Goal: Information Seeking & Learning: Learn about a topic

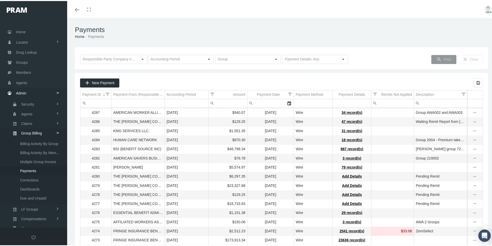
scroll to position [73, 0]
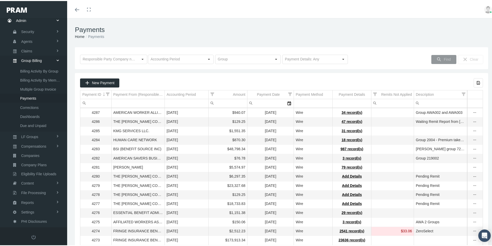
click at [203, 189] on td "August 2025" at bounding box center [187, 184] width 44 height 9
click at [195, 22] on div "Payments Home Payments" at bounding box center [281, 31] width 429 height 29
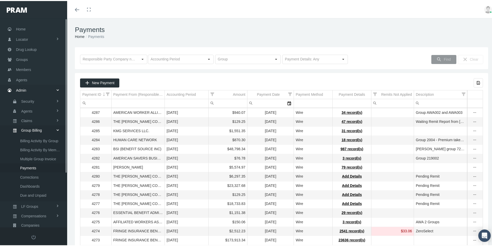
scroll to position [0, 0]
click at [21, 62] on span "Groups" at bounding box center [22, 62] width 12 height 10
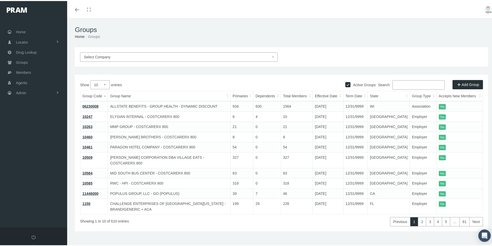
drag, startPoint x: 394, startPoint y: 82, endPoint x: 395, endPoint y: 84, distance: 2.7
click at [394, 84] on input "Search:" at bounding box center [418, 83] width 52 height 9
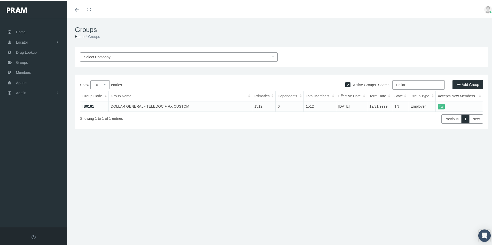
type input "Dollar"
click at [88, 104] on link "IB0181" at bounding box center [88, 105] width 12 height 4
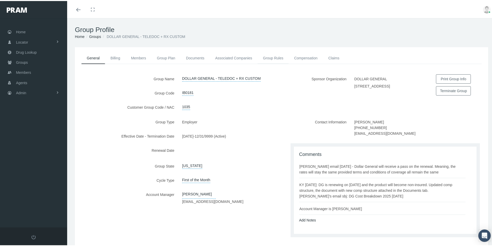
click at [269, 57] on link "Group Rules" at bounding box center [273, 56] width 31 height 11
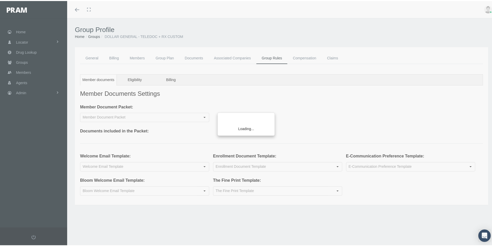
type input "CRX Non-Insured Teladoc Rx DollarGeneral"
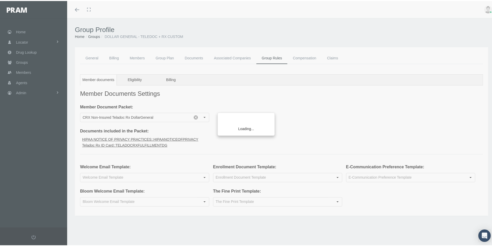
type input "Welcome Email Non-Insured Teladoc+Rx Employer Group"
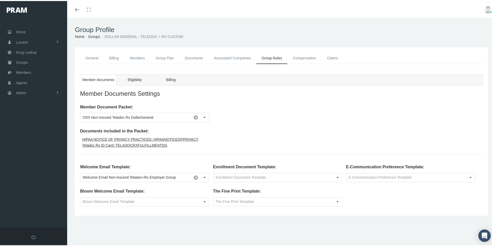
click at [298, 58] on link "Compensation" at bounding box center [305, 57] width 34 height 12
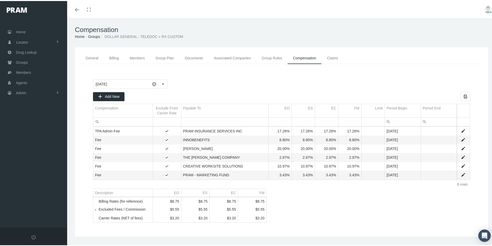
click at [92, 58] on link "General" at bounding box center [92, 57] width 24 height 12
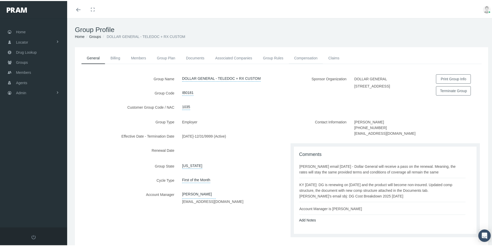
click at [302, 57] on link "Compensation" at bounding box center [306, 56] width 34 height 11
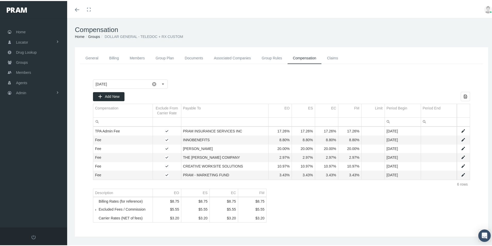
click at [92, 57] on link "General" at bounding box center [92, 57] width 24 height 12
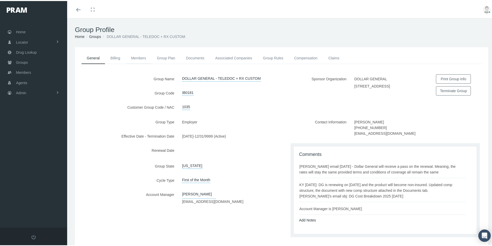
click at [138, 58] on link "Members" at bounding box center [139, 56] width 26 height 11
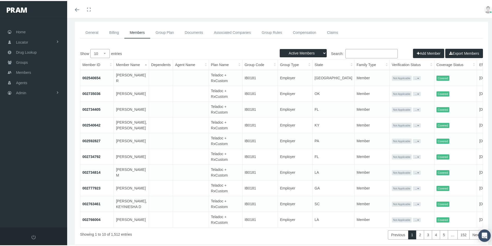
scroll to position [54, 0]
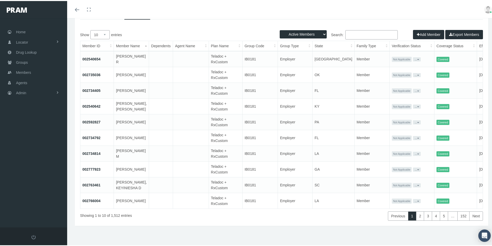
click at [453, 29] on button "Export Members" at bounding box center [464, 33] width 38 height 9
click at [92, 56] on link "002540654" at bounding box center [91, 58] width 18 height 4
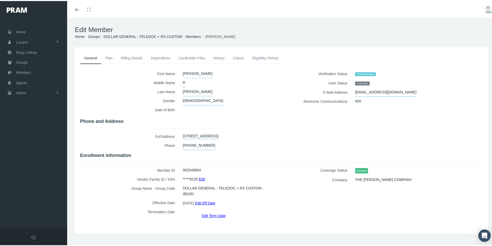
click at [186, 58] on link "Cardholder Files" at bounding box center [191, 56] width 35 height 11
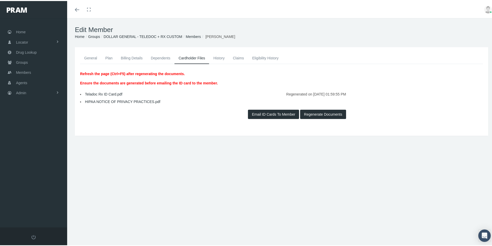
click at [103, 94] on link "Teladoc Rx ID Card.pdf" at bounding box center [103, 93] width 37 height 4
click at [110, 58] on link "Plan" at bounding box center [109, 56] width 16 height 11
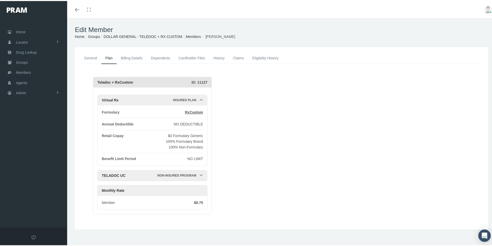
click at [238, 57] on link "Claims" at bounding box center [238, 56] width 19 height 11
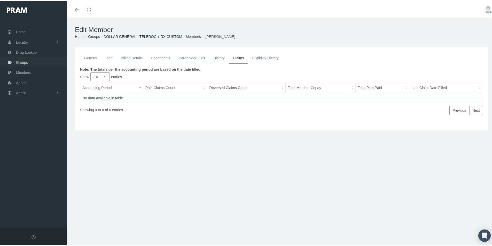
click at [24, 61] on span "Groups" at bounding box center [22, 62] width 12 height 10
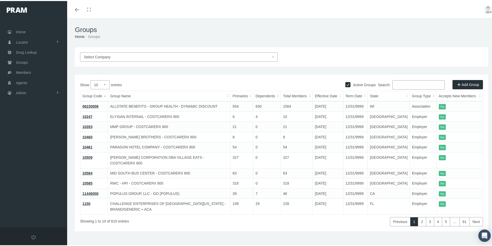
click at [400, 82] on input "Search:" at bounding box center [418, 83] width 52 height 9
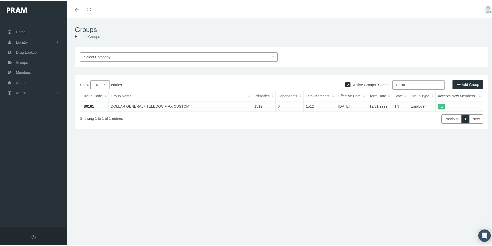
type input "Dollar"
click at [88, 106] on link "IB0181" at bounding box center [88, 105] width 12 height 4
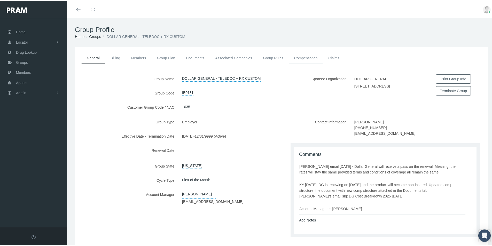
click at [299, 59] on link "Compensation" at bounding box center [306, 56] width 34 height 11
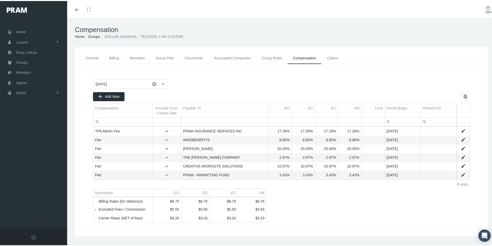
click at [93, 58] on link "General" at bounding box center [92, 57] width 24 height 12
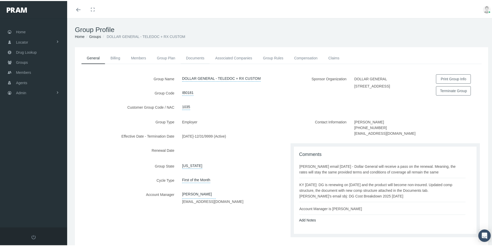
click at [196, 58] on link "Documents" at bounding box center [195, 56] width 29 height 11
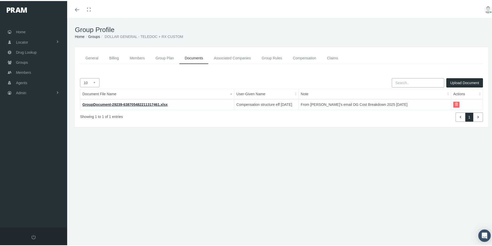
click at [112, 105] on link "GroupDocument-29239-638705482211317461.xlsx" at bounding box center [124, 104] width 85 height 4
click at [90, 56] on link "General" at bounding box center [92, 57] width 24 height 12
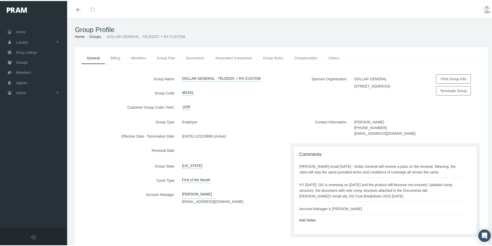
click at [265, 161] on div "[US_STATE] [All States] [US_STATE] [US_STATE] [US_STATE] [US_STATE] [US_STATE] …" at bounding box center [229, 165] width 103 height 9
drag, startPoint x: 112, startPoint y: 124, endPoint x: 11, endPoint y: 119, distance: 100.9
click at [112, 124] on label "Group Type" at bounding box center [126, 121] width 103 height 9
